Goal: Task Accomplishment & Management: Manage account settings

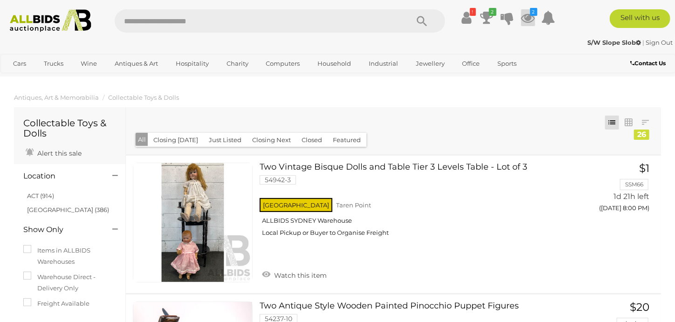
click at [532, 13] on icon "2" at bounding box center [533, 12] width 7 height 8
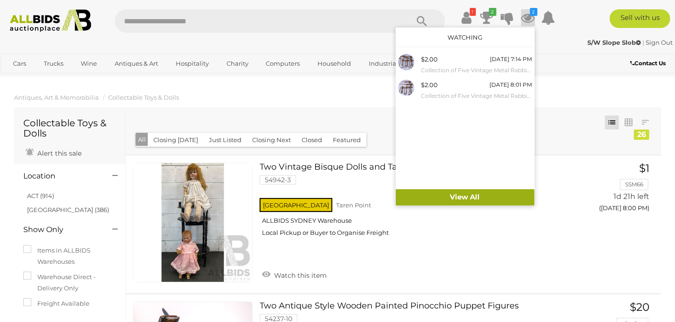
click at [465, 199] on link "View All" at bounding box center [465, 197] width 139 height 16
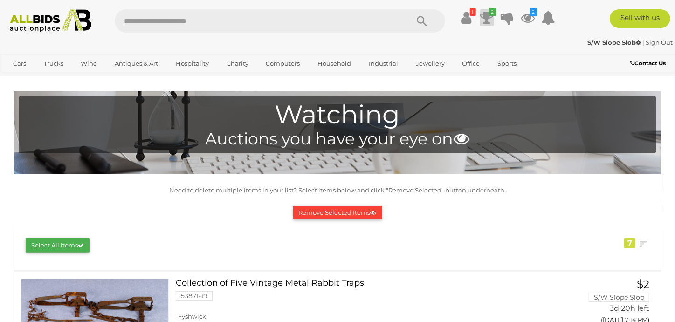
click at [490, 20] on icon at bounding box center [486, 17] width 13 height 17
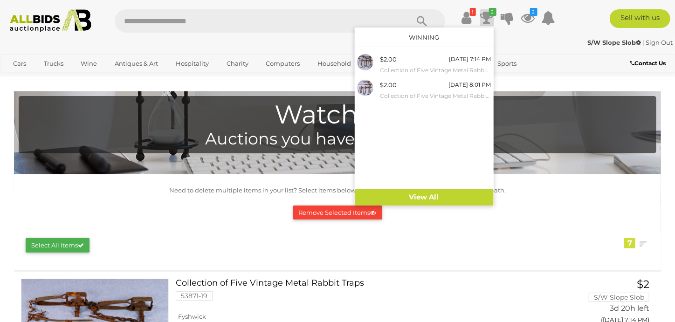
click at [561, 48] on div "S/W Slope Slob | Sign Out S/W Slope Slob | Sign Out" at bounding box center [337, 44] width 675 height 19
